Goal: Information Seeking & Learning: Learn about a topic

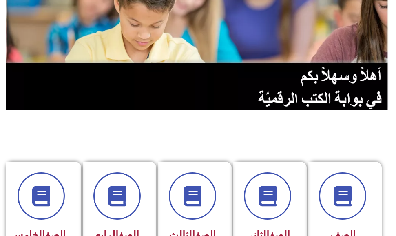
scroll to position [122, 0]
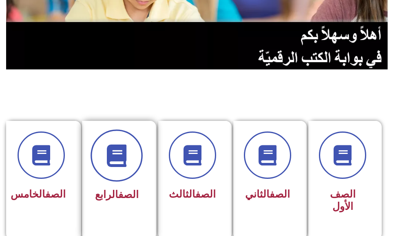
click at [128, 159] on span at bounding box center [117, 155] width 52 height 52
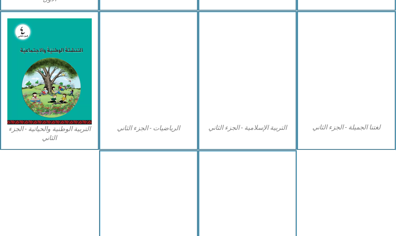
scroll to position [484, 0]
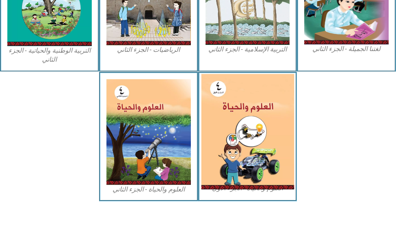
click at [257, 133] on img at bounding box center [247, 131] width 93 height 115
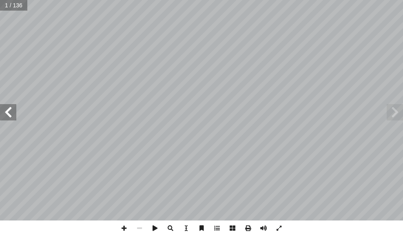
click at [7, 117] on span at bounding box center [8, 112] width 16 height 16
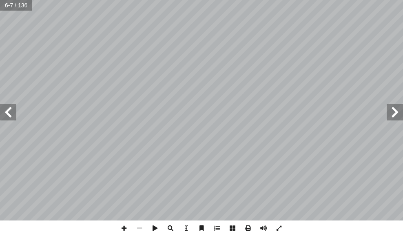
click at [7, 117] on span at bounding box center [8, 112] width 16 height 16
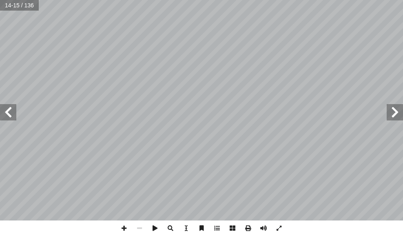
click at [7, 117] on span at bounding box center [8, 112] width 16 height 16
click at [126, 224] on span at bounding box center [123, 227] width 15 height 15
click at [6, 115] on span at bounding box center [8, 112] width 16 height 16
click at [208, 55] on html "الصفحة الرئيسية الصف الأول الصف الثاني الصف الثالث الصف الرابع الصف الخامس الصف…" at bounding box center [201, 27] width 403 height 55
